Goal: Information Seeking & Learning: Get advice/opinions

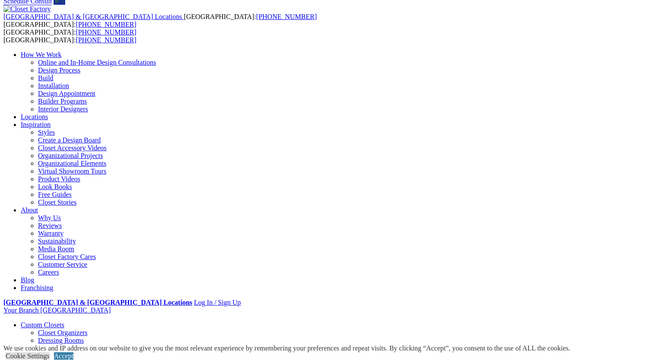
scroll to position [52, 0]
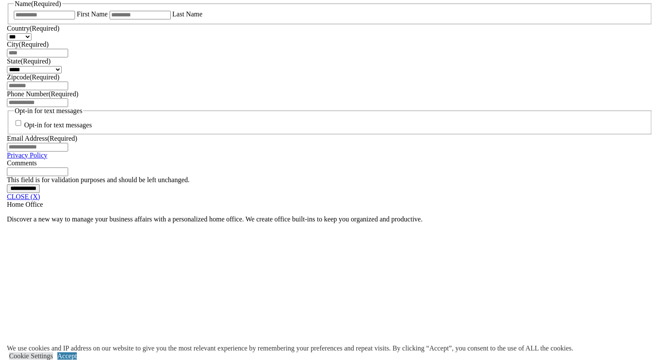
scroll to position [586, 0]
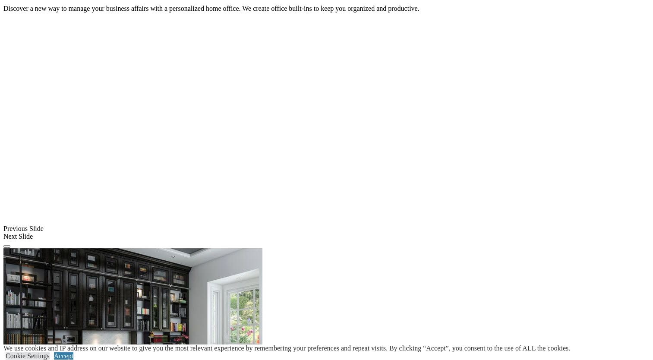
scroll to position [831, 0]
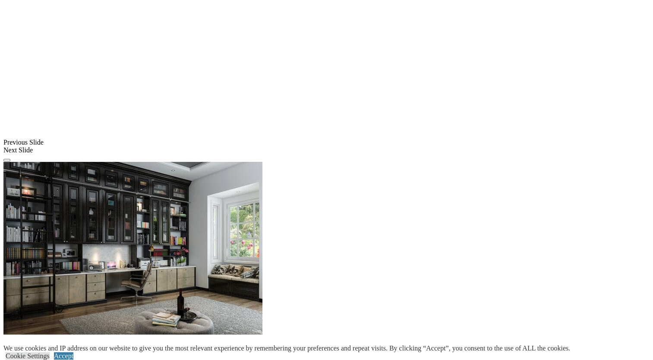
scroll to position [917, 0]
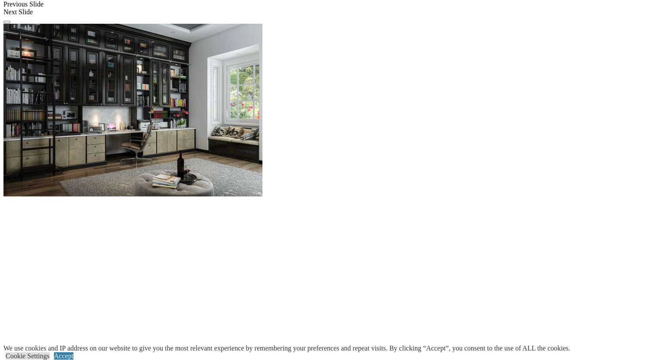
scroll to position [1055, 0]
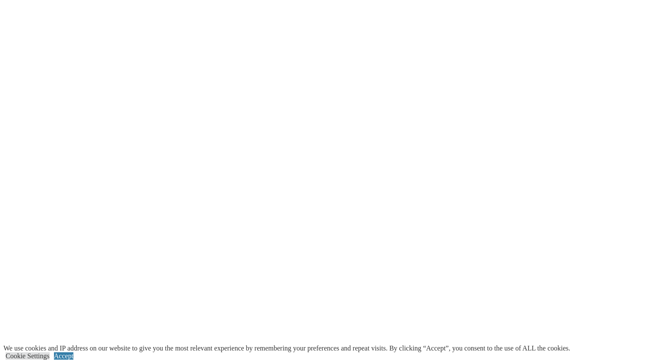
scroll to position [1274, 0]
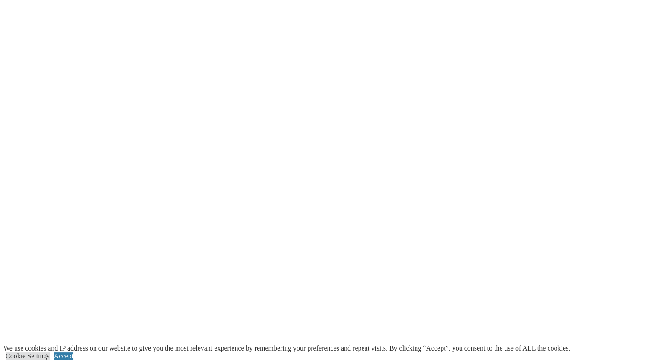
scroll to position [1372, 0]
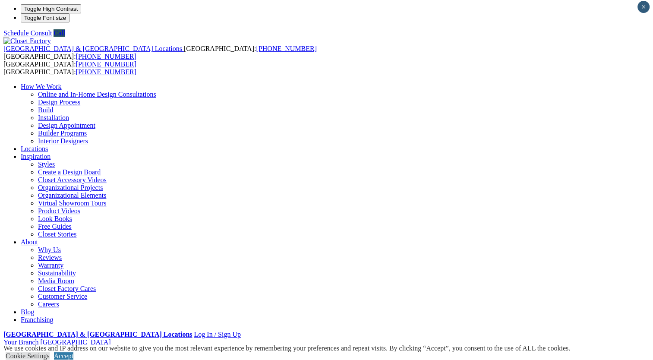
scroll to position [0, 0]
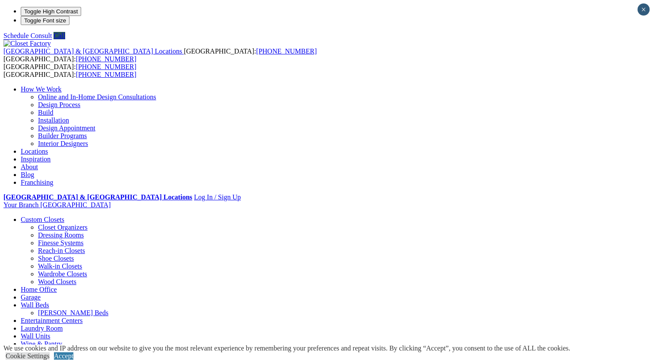
click at [48, 148] on link "Locations" at bounding box center [34, 151] width 27 height 7
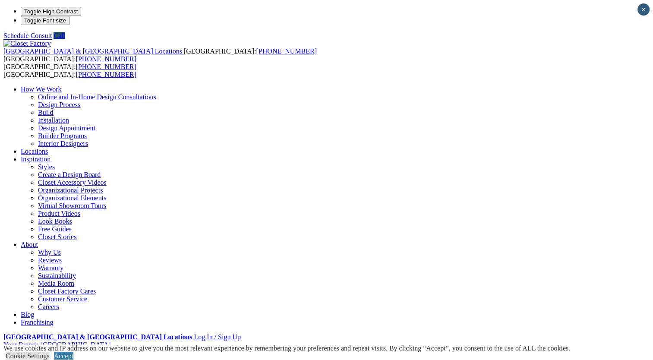
type input "*****"
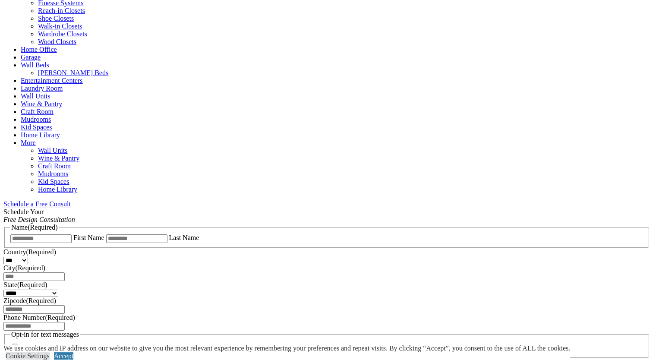
scroll to position [460, 0]
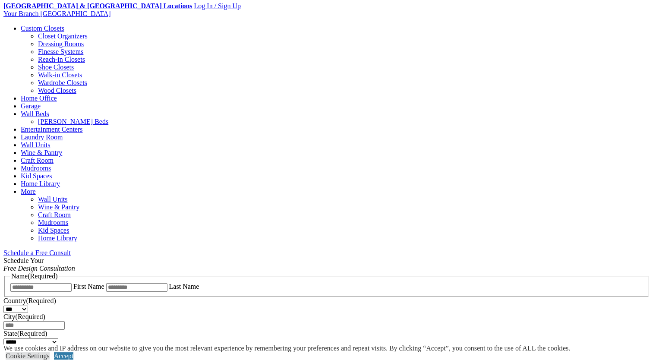
scroll to position [339, 0]
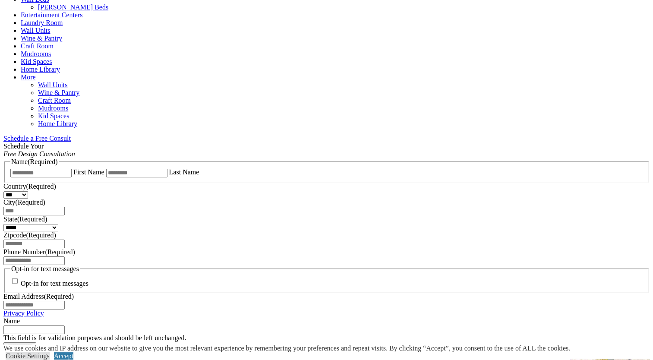
scroll to position [437, 0]
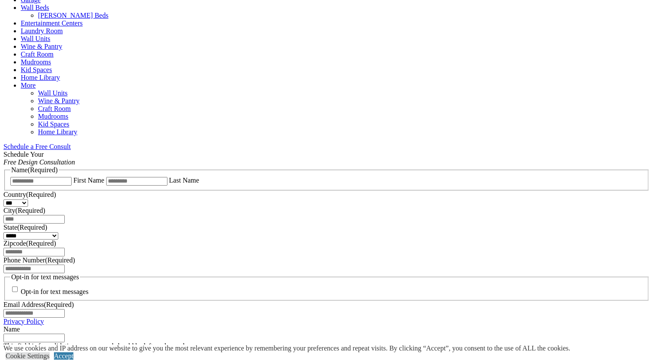
type input "*****"
click input "*" at bounding box center [0, 0] width 0 height 0
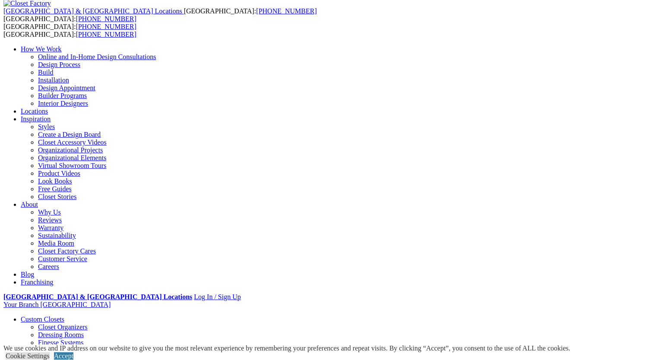
scroll to position [0, 0]
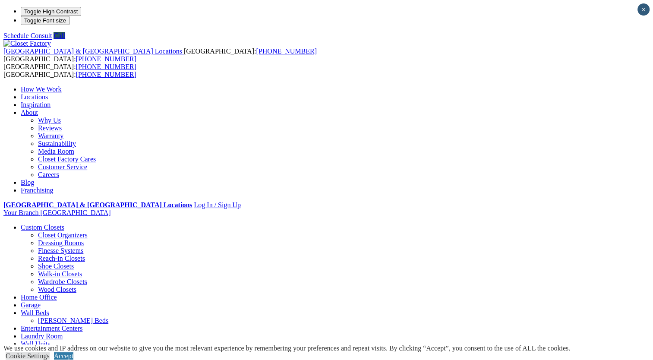
click at [62, 124] on link "Reviews" at bounding box center [50, 127] width 24 height 7
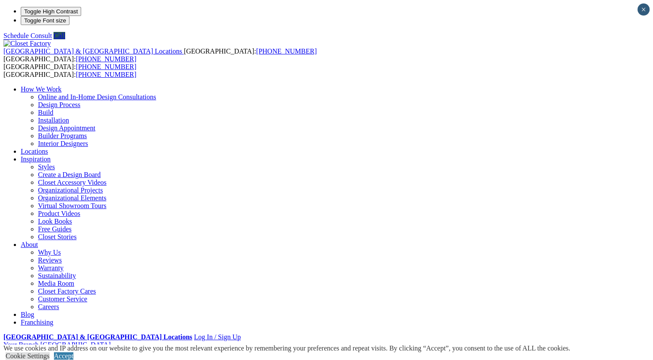
click at [570, 353] on div "We use cookies and IP address on our website to give you the most relevant expe…" at bounding box center [286, 352] width 567 height 16
click at [570, 356] on div "We use cookies and IP address on our website to give you the most relevant expe…" at bounding box center [286, 352] width 567 height 16
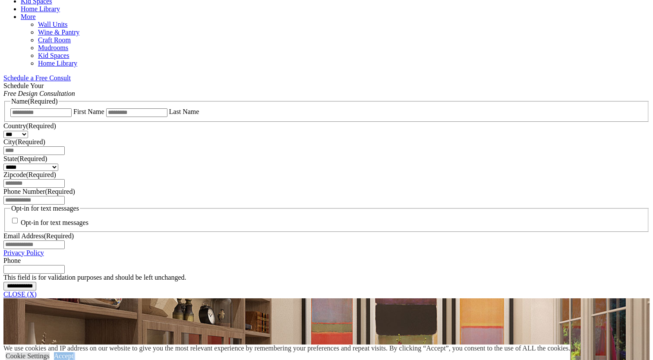
scroll to position [506, 0]
click at [37, 290] on link "CLOSE (X)" at bounding box center [19, 293] width 33 height 7
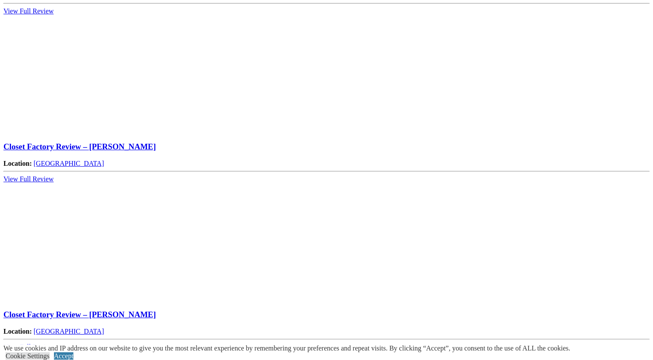
scroll to position [920, 0]
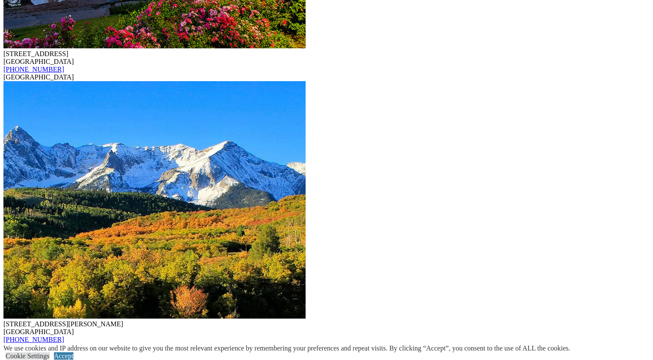
scroll to position [2244, 0]
